Goal: Transaction & Acquisition: Book appointment/travel/reservation

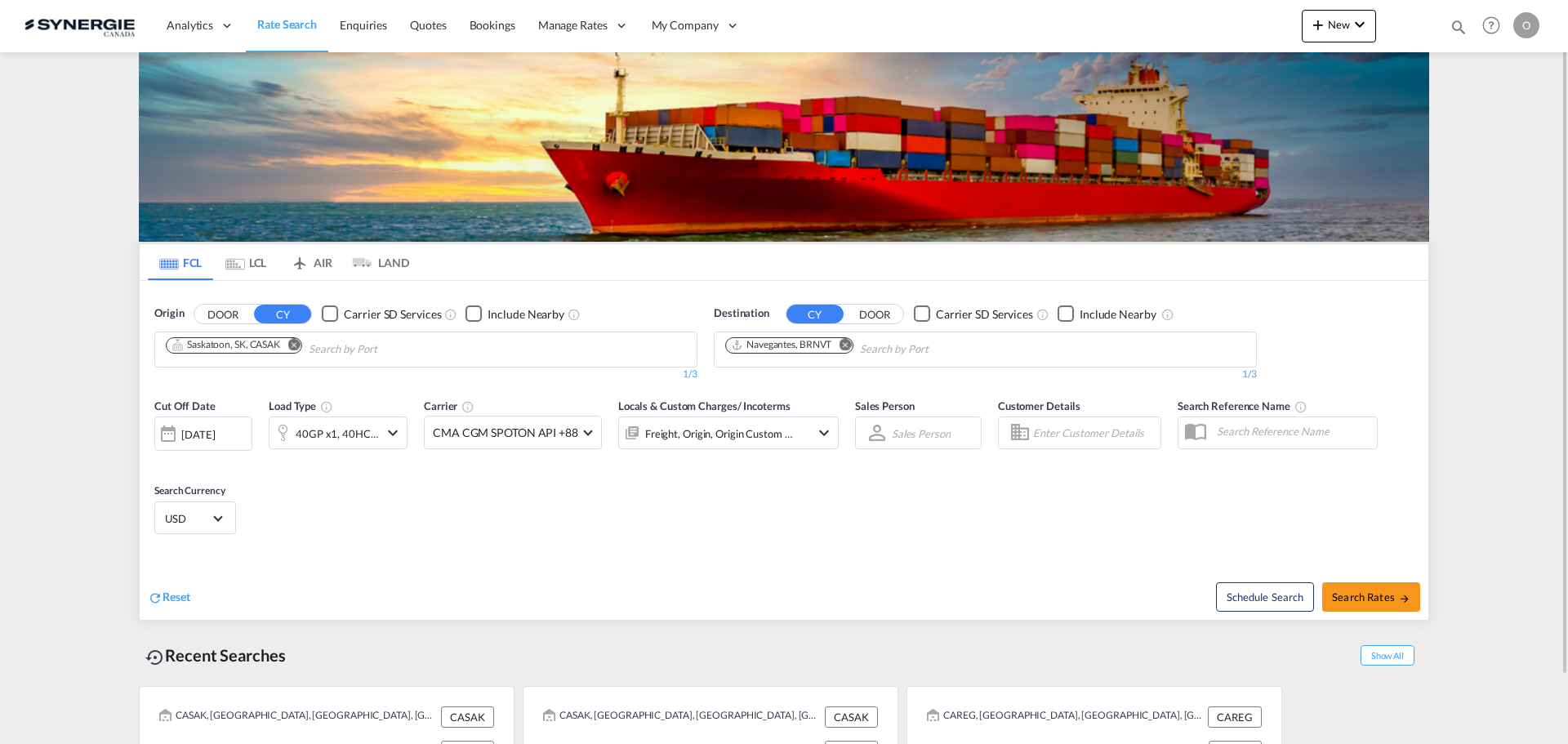
click at [1456, 22] on md-icon "icon-magnify" at bounding box center [1458, 27] width 18 height 18
paste input "SYC000013957"
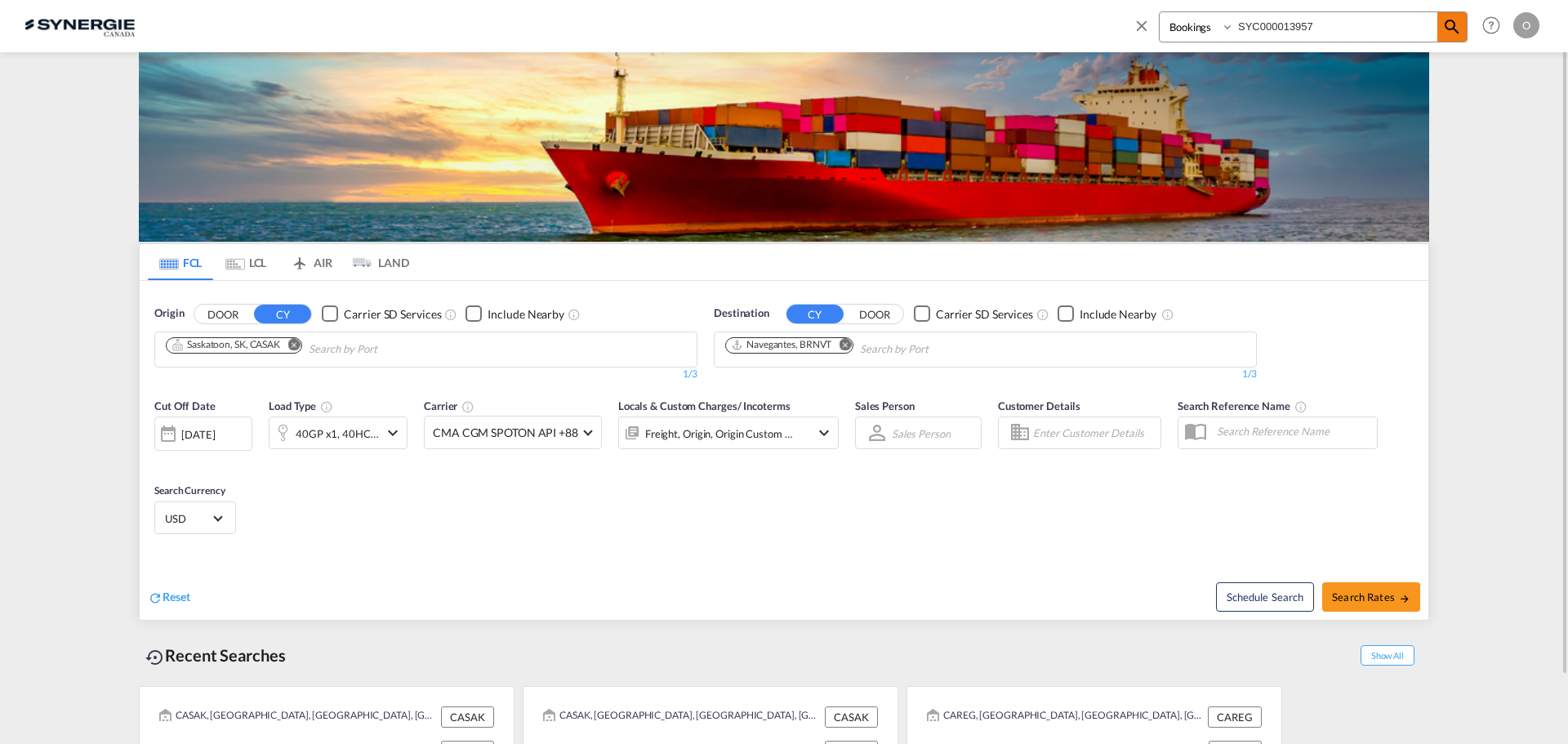
type input "SYC000013957"
click at [1448, 27] on md-icon "icon-magnify" at bounding box center [1452, 27] width 19 height 19
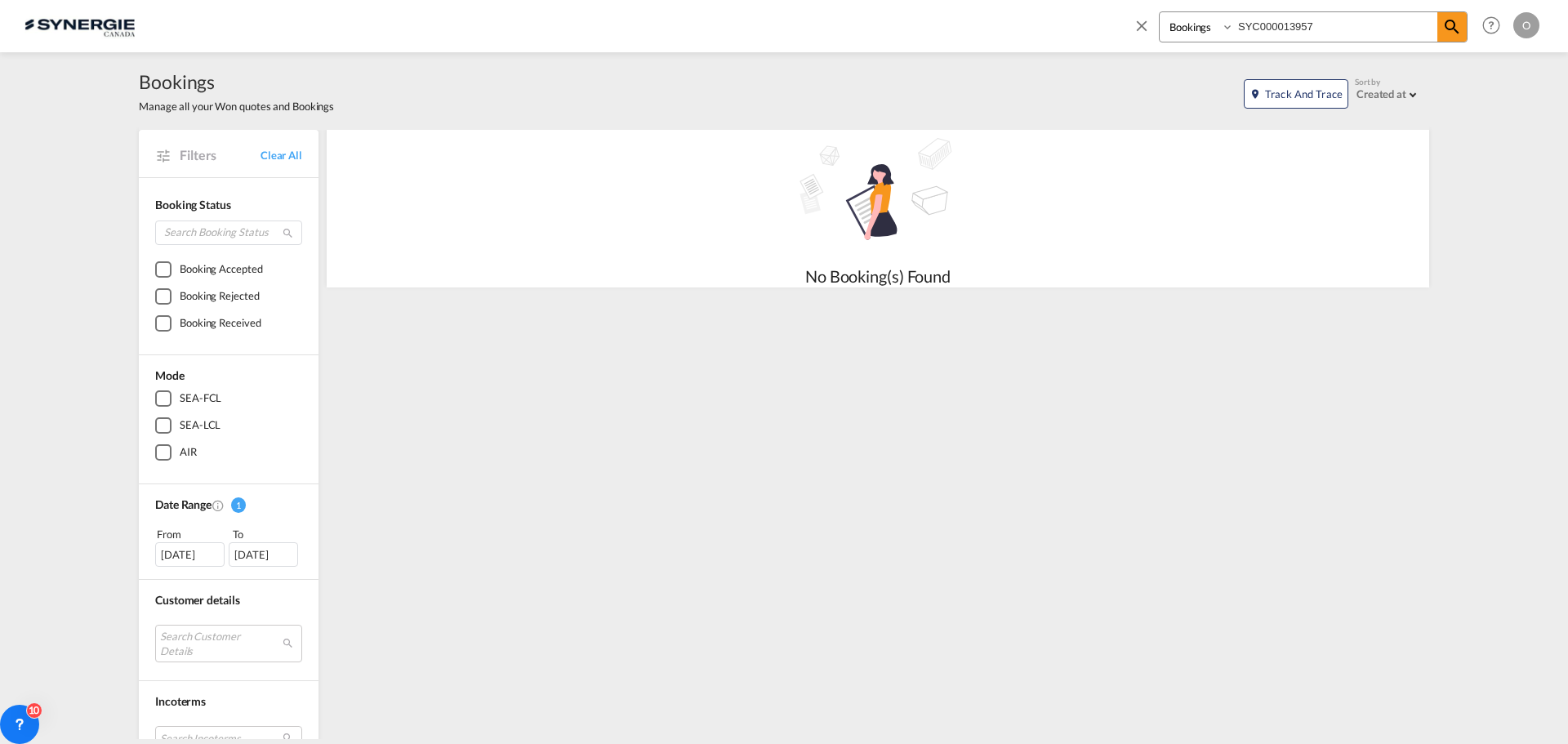
click at [1229, 27] on select "Bookings Quotes Enquiries" at bounding box center [1198, 27] width 78 height 30
select select "Quotes"
click at [1159, 12] on select "Bookings Quotes Enquiries" at bounding box center [1198, 27] width 78 height 30
click at [1451, 30] on md-icon "icon-magnify" at bounding box center [1452, 27] width 19 height 19
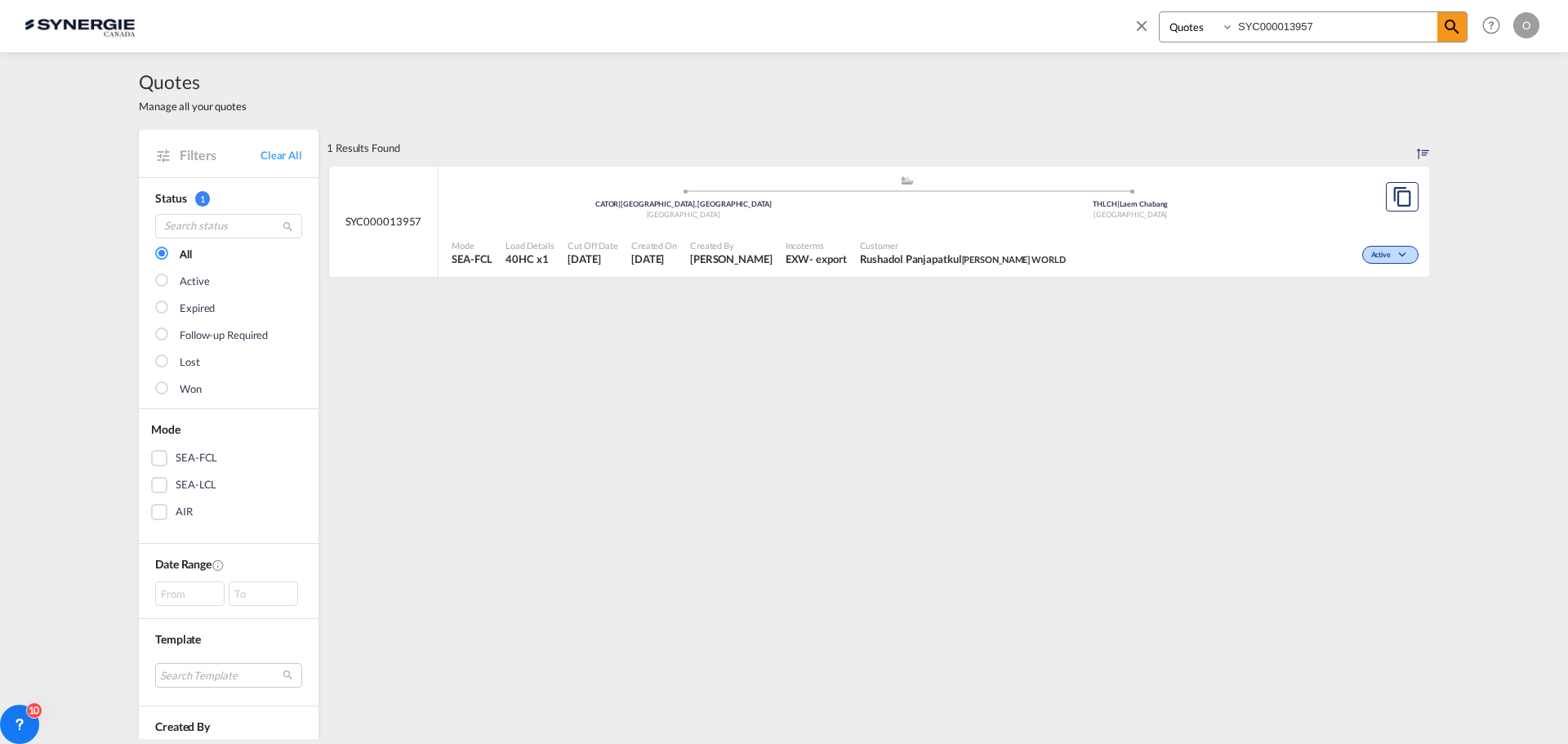
click at [895, 230] on div "Mode SEA-FCL Load Details 40HC x1 Cut Off Date 8 Aug 2025 Created On 8 Aug 2025…" at bounding box center [933, 253] width 990 height 49
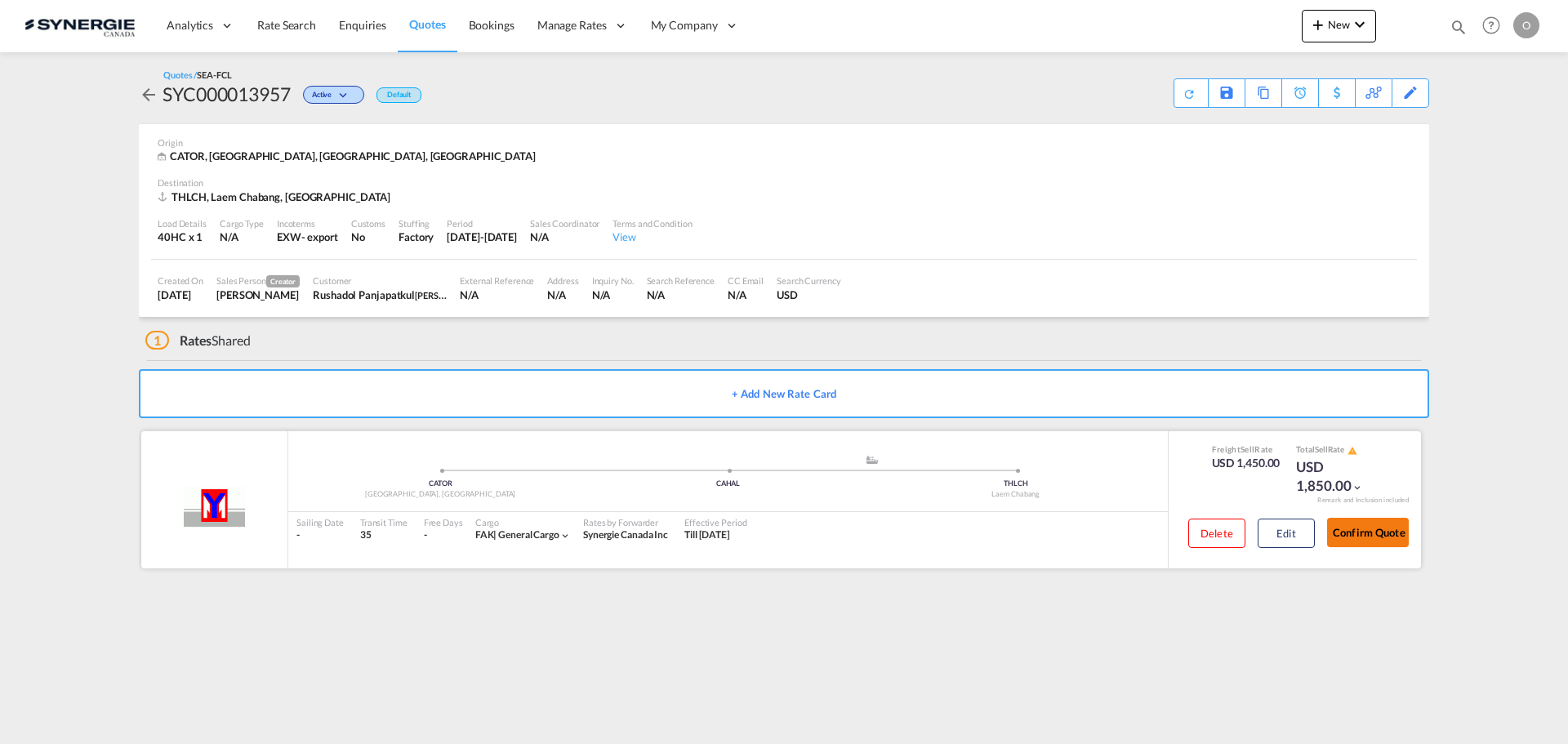
click at [1353, 532] on button "Confirm Quote" at bounding box center [1368, 533] width 82 height 30
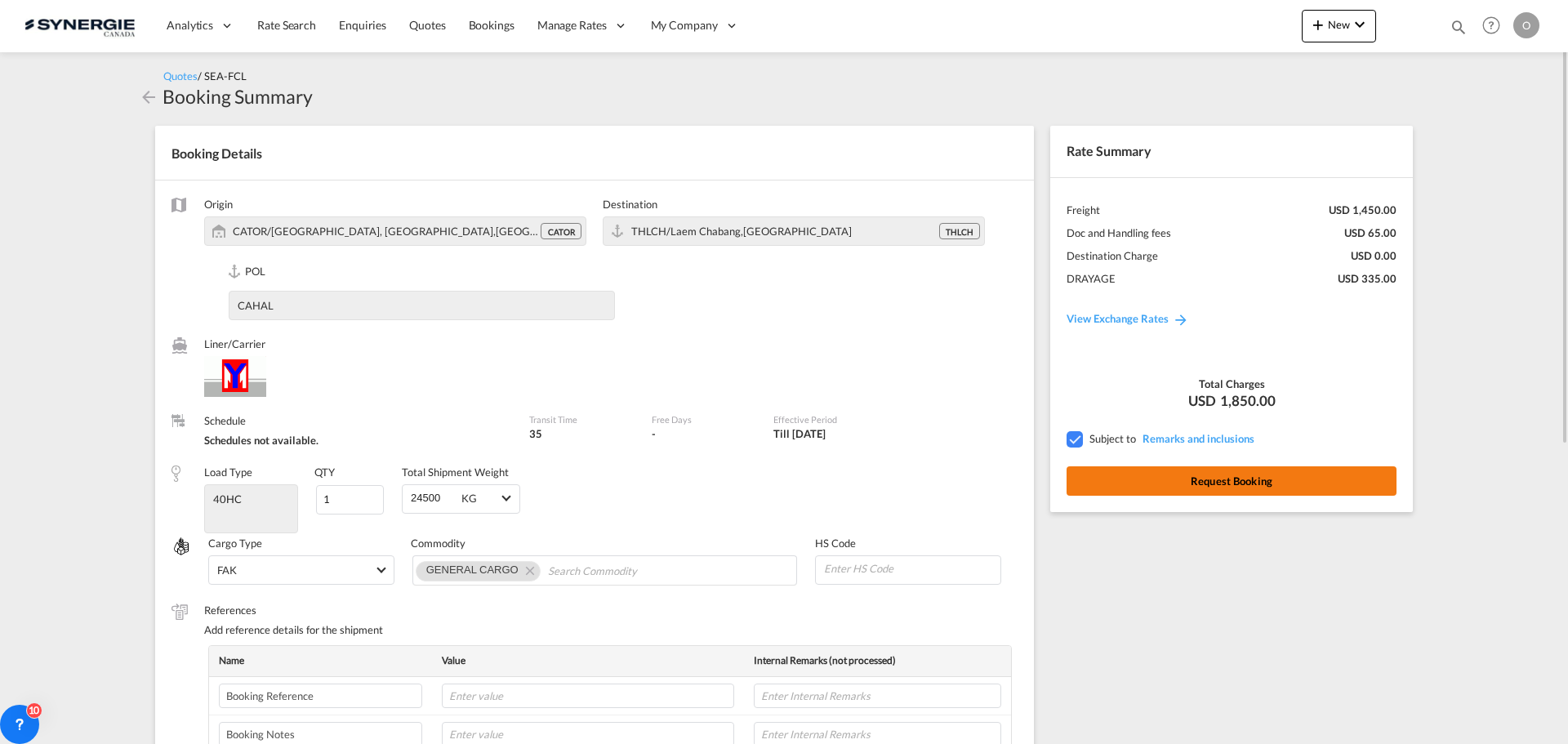
click at [1215, 485] on button "Request Booking" at bounding box center [1231, 481] width 330 height 30
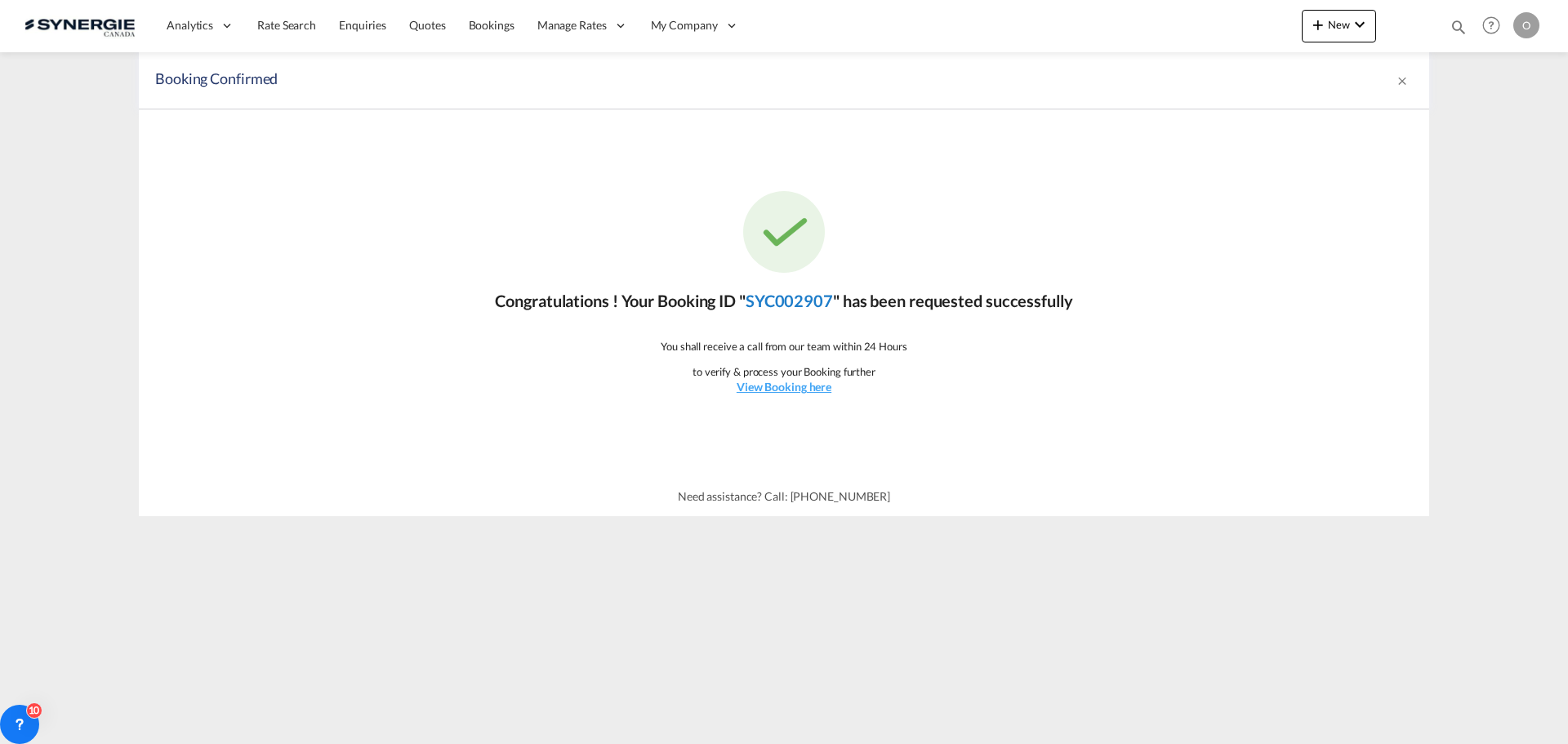
click at [793, 296] on link "SYC002907" at bounding box center [789, 300] width 87 height 19
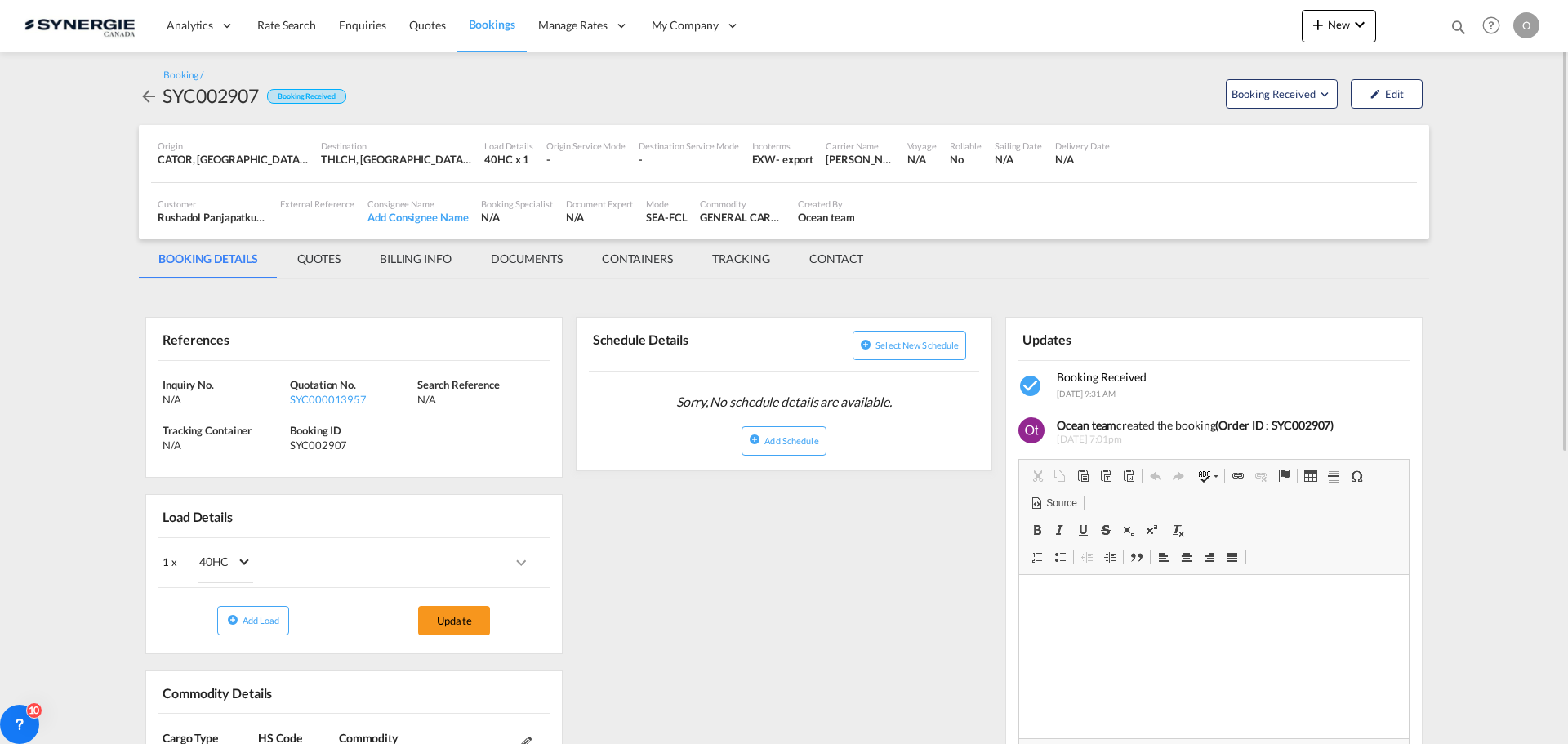
scroll to position [82, 0]
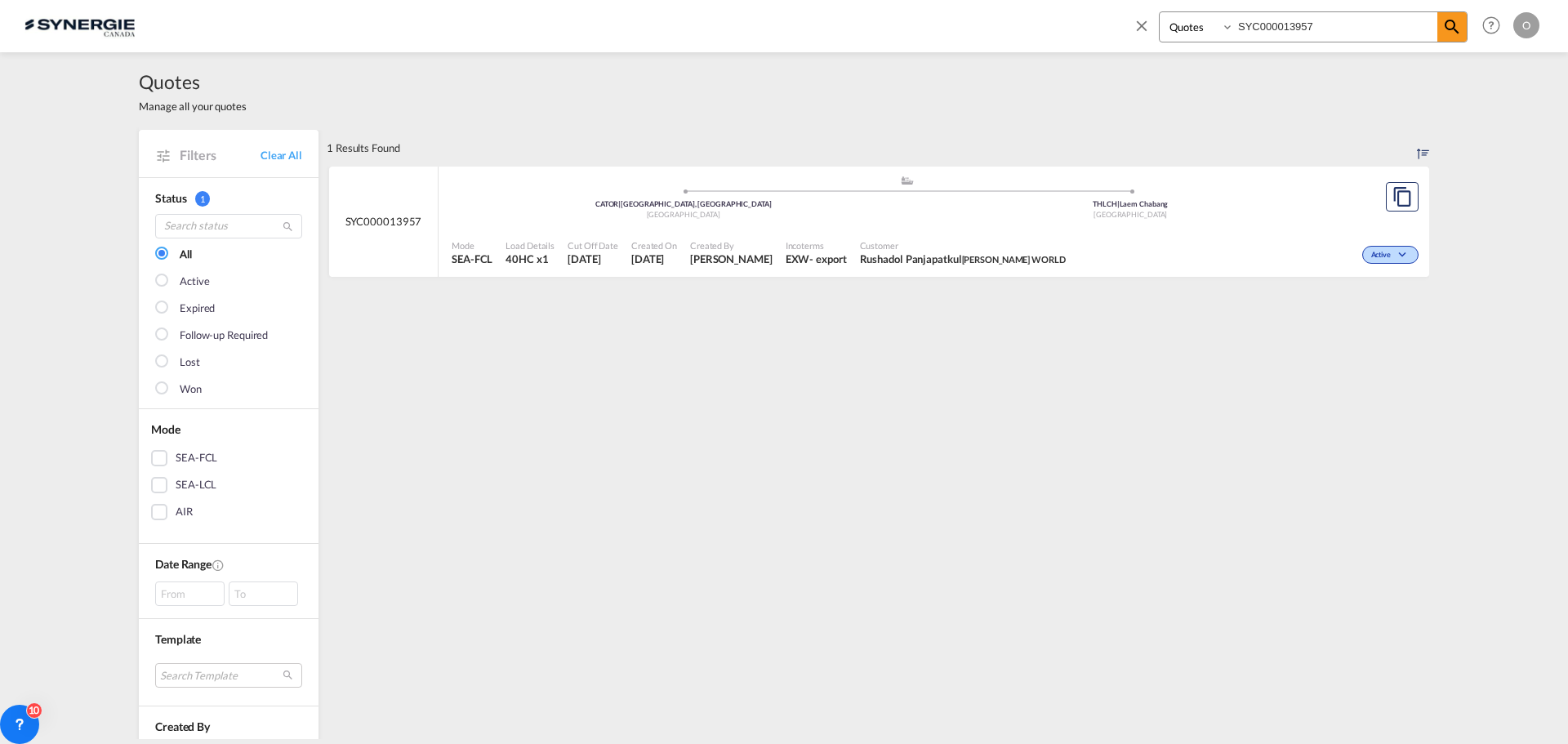
select select "Quotes"
